Goal: Task Accomplishment & Management: Use online tool/utility

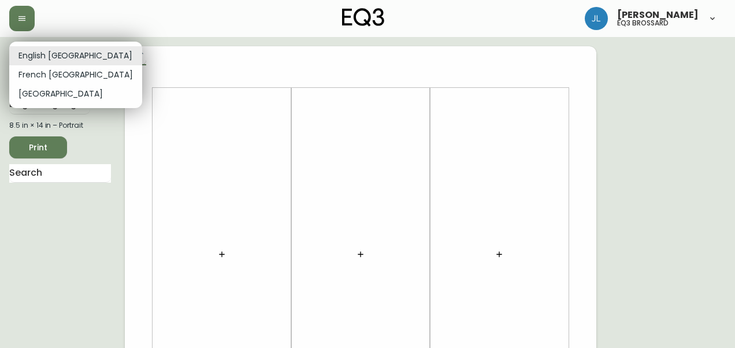
click at [37, 75] on li "French [GEOGRAPHIC_DATA]" at bounding box center [75, 74] width 133 height 19
type input "fr_CA"
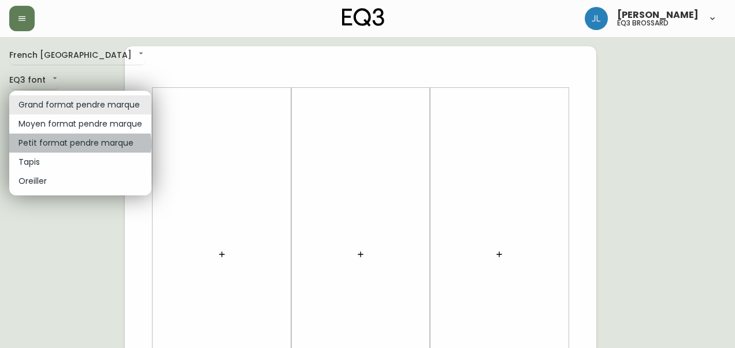
click at [77, 144] on li "Petit format pendre marque" at bounding box center [80, 142] width 142 height 19
type input "small"
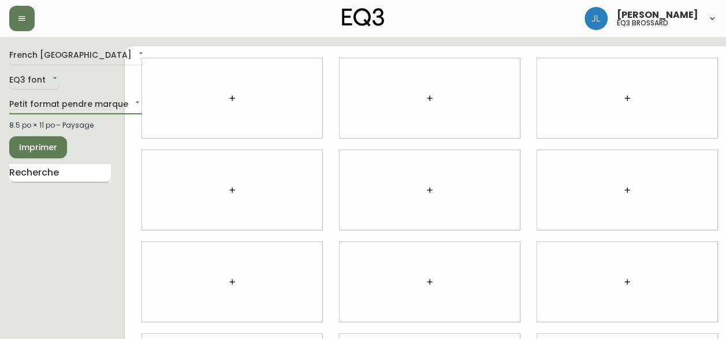
click at [80, 174] on input "text" at bounding box center [60, 173] width 102 height 18
click at [94, 169] on input "m" at bounding box center [60, 173] width 102 height 18
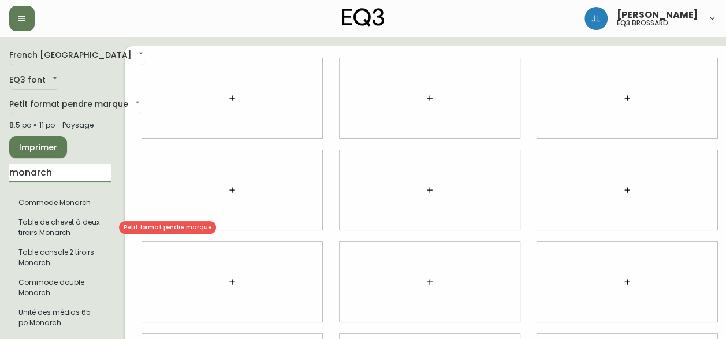
type input "monarch"
